Goal: Navigation & Orientation: Find specific page/section

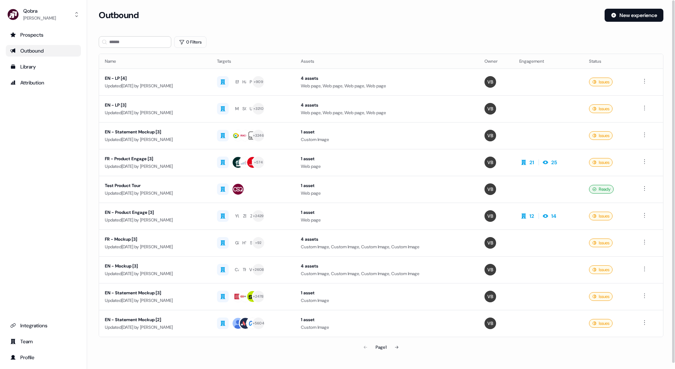
click at [36, 28] on div "Qobra [PERSON_NAME] Prospects Outbound Library Attribution Integrations Team Pr…" at bounding box center [43, 184] width 87 height 369
click at [36, 32] on div "Prospects" at bounding box center [43, 34] width 66 height 7
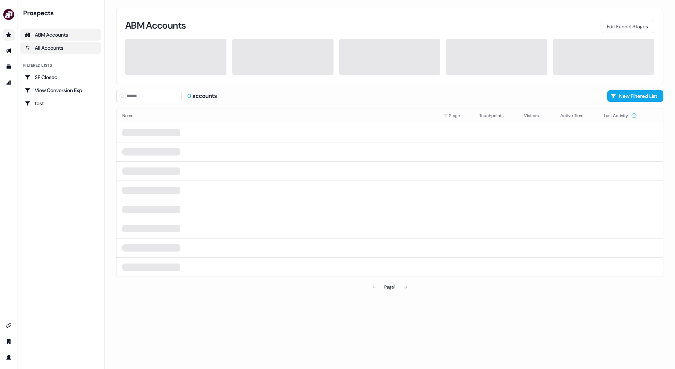
click at [61, 53] on link "All Accounts" at bounding box center [60, 48] width 81 height 12
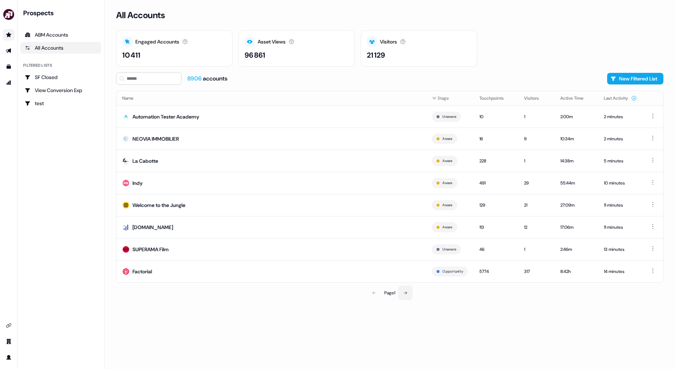
click at [407, 293] on icon at bounding box center [405, 293] width 4 height 4
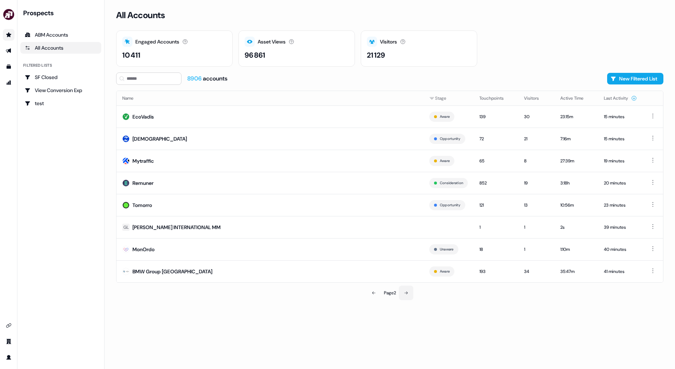
click at [407, 295] on button at bounding box center [406, 293] width 15 height 15
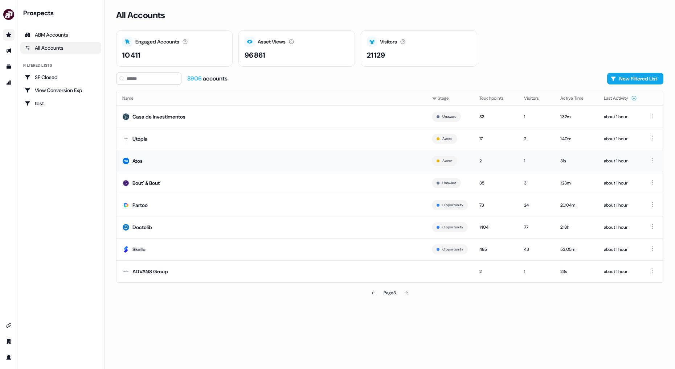
click at [350, 155] on td "Atos" at bounding box center [272, 161] width 310 height 22
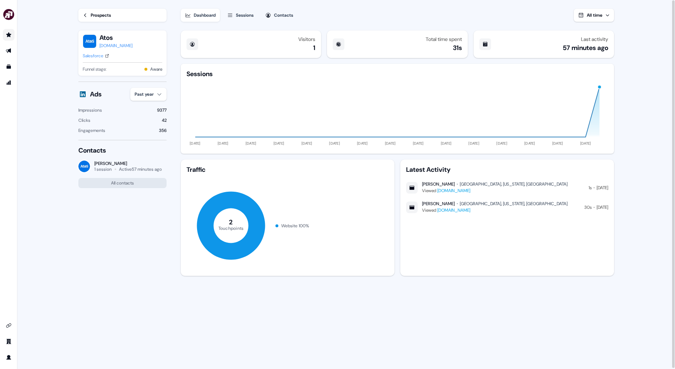
click at [98, 17] on div "Prospects" at bounding box center [101, 15] width 20 height 7
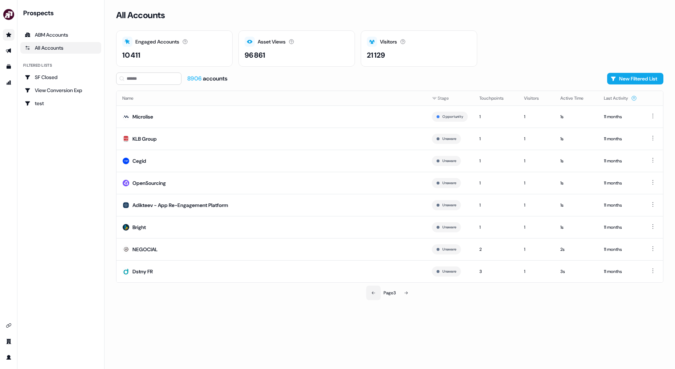
click at [376, 293] on button at bounding box center [373, 293] width 15 height 15
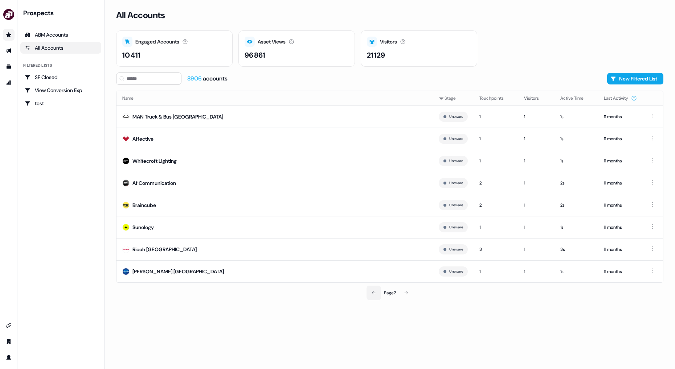
click at [376, 292] on button at bounding box center [374, 293] width 15 height 15
